Goal: Transaction & Acquisition: Purchase product/service

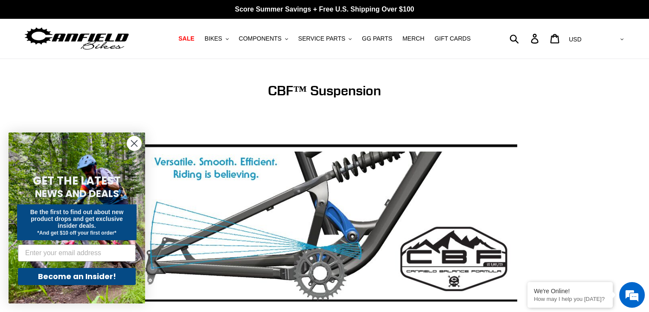
click at [133, 144] on icon "Close dialog" at bounding box center [134, 143] width 6 height 6
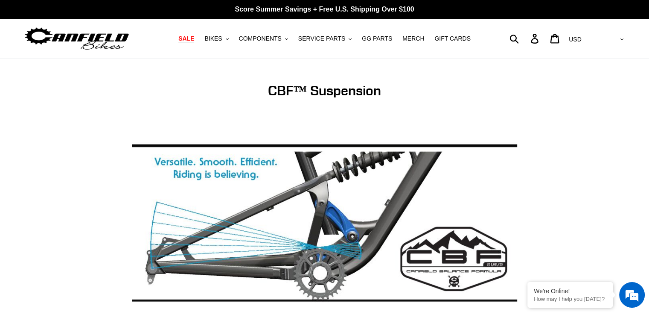
click at [194, 40] on span "SALE" at bounding box center [186, 38] width 16 height 7
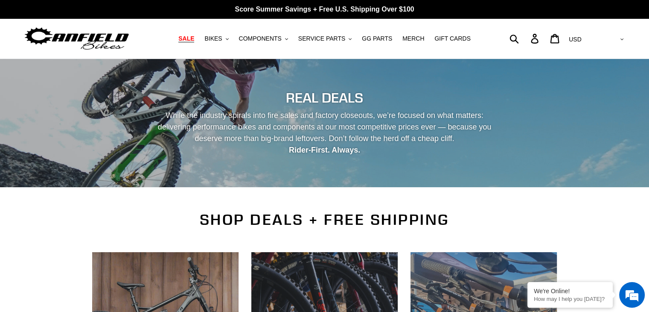
click at [194, 38] on span "SALE" at bounding box center [186, 38] width 16 height 7
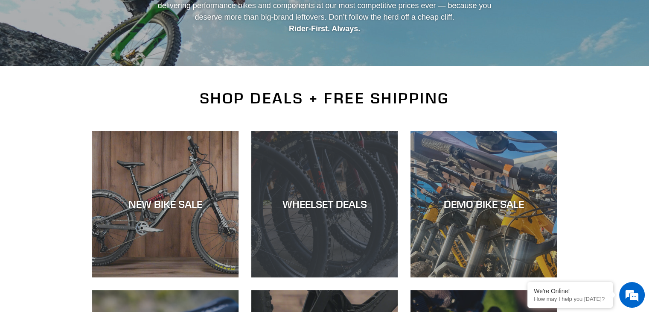
scroll to position [171, 0]
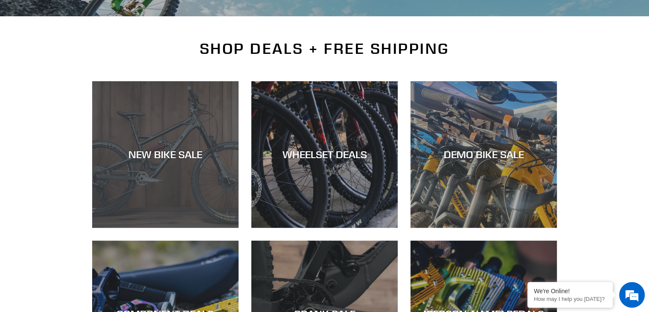
click at [155, 157] on div "NEW BIKE SALE" at bounding box center [165, 154] width 146 height 12
